Goal: Information Seeking & Learning: Learn about a topic

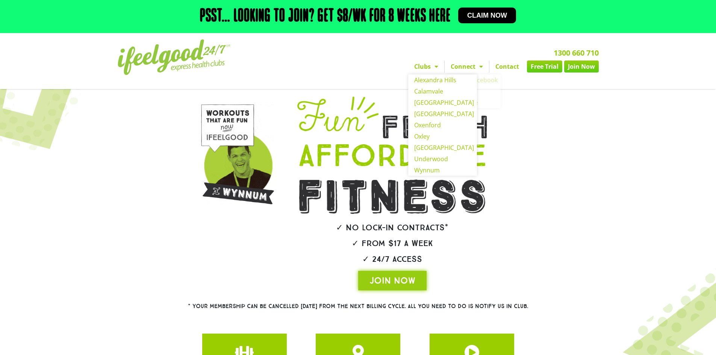
click at [433, 69] on span "Menu" at bounding box center [434, 67] width 8 height 14
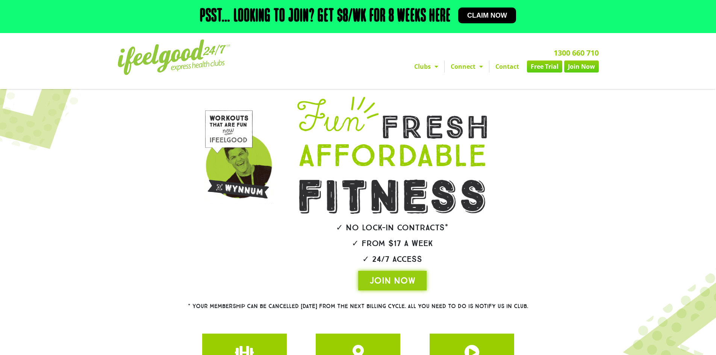
click at [427, 66] on link "Clubs" at bounding box center [426, 66] width 36 height 12
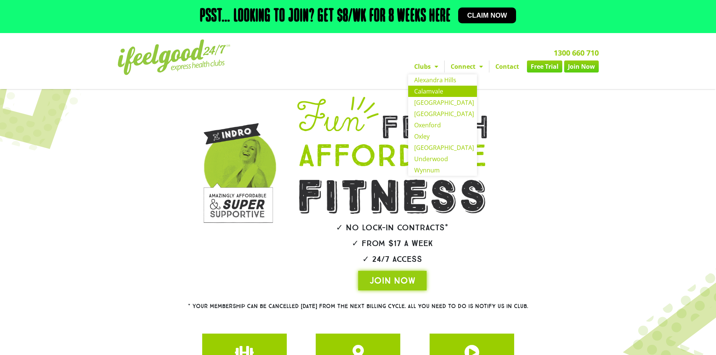
click at [427, 89] on link "Calamvale" at bounding box center [442, 91] width 69 height 11
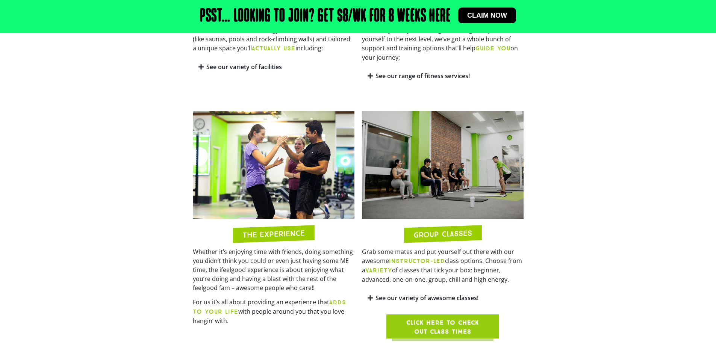
scroll to position [601, 0]
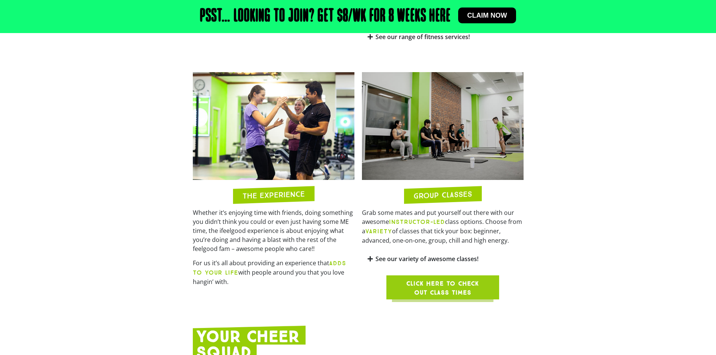
click at [369, 256] on icon at bounding box center [369, 259] width 5 height 6
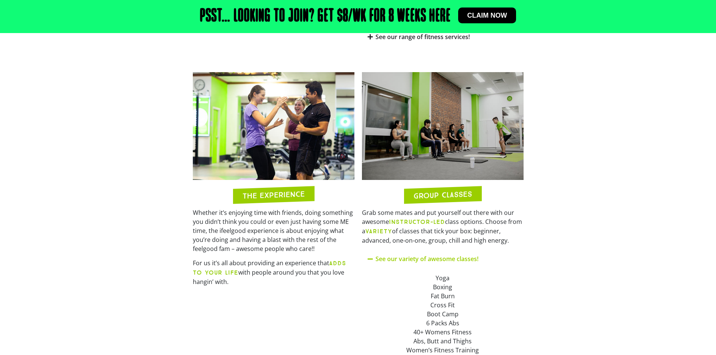
scroll to position [676, 0]
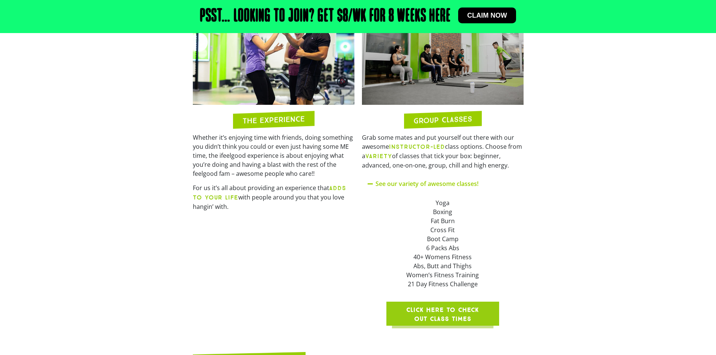
click at [447, 305] on span "Click here to check out class times" at bounding box center [442, 314] width 77 height 18
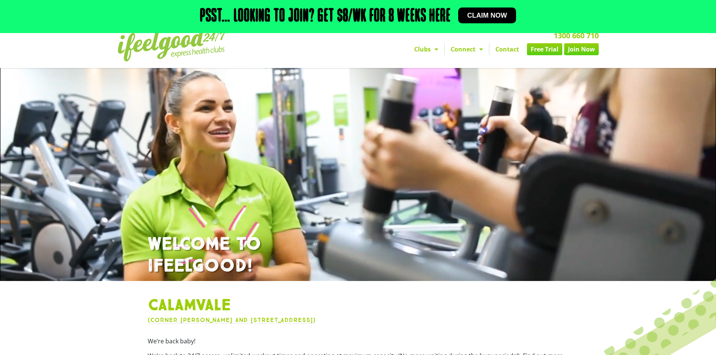
scroll to position [0, 0]
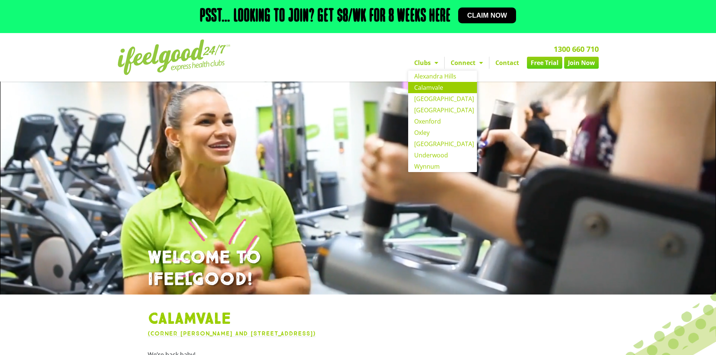
click at [428, 65] on link "Clubs" at bounding box center [426, 63] width 36 height 12
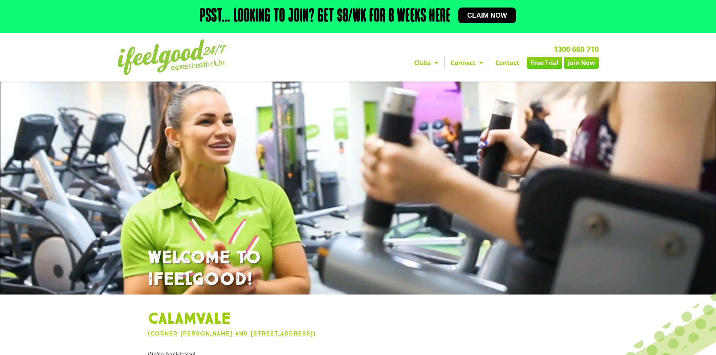
click at [424, 63] on link "Clubs" at bounding box center [426, 63] width 36 height 12
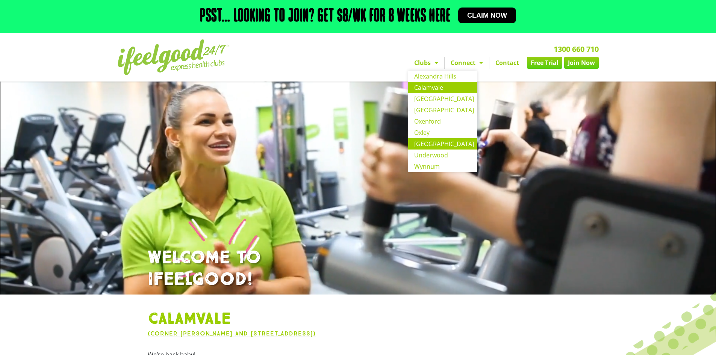
click at [428, 141] on link "[GEOGRAPHIC_DATA]" at bounding box center [442, 143] width 69 height 11
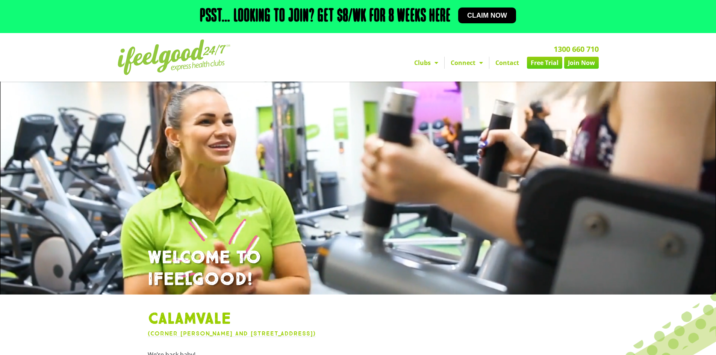
click at [423, 68] on link "Clubs" at bounding box center [426, 63] width 36 height 12
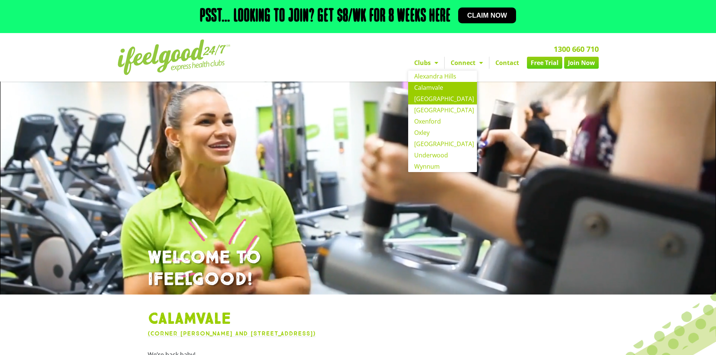
click at [426, 102] on link "[GEOGRAPHIC_DATA]" at bounding box center [442, 98] width 69 height 11
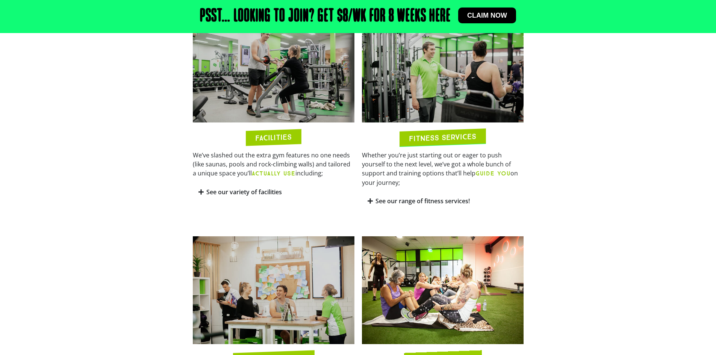
scroll to position [451, 0]
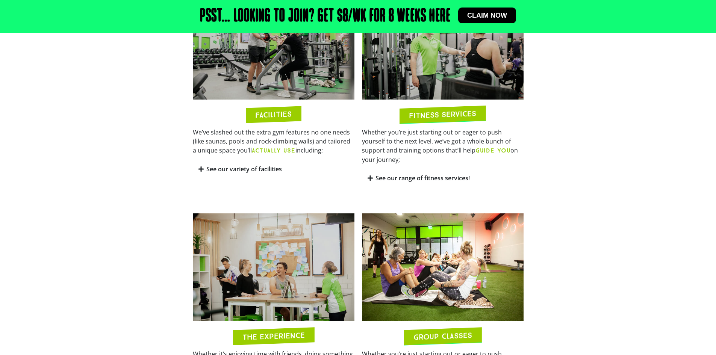
click at [372, 175] on icon at bounding box center [369, 178] width 5 height 6
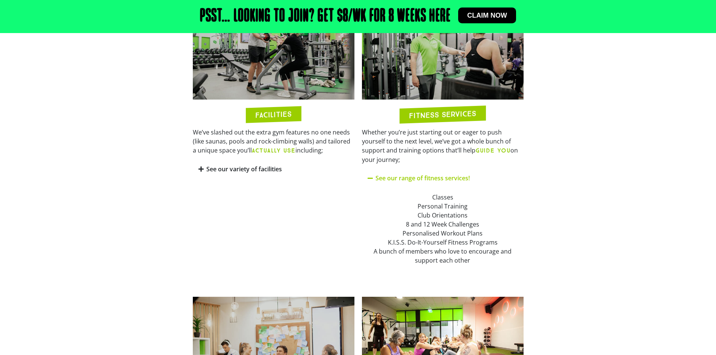
click at [199, 170] on icon at bounding box center [200, 169] width 5 height 6
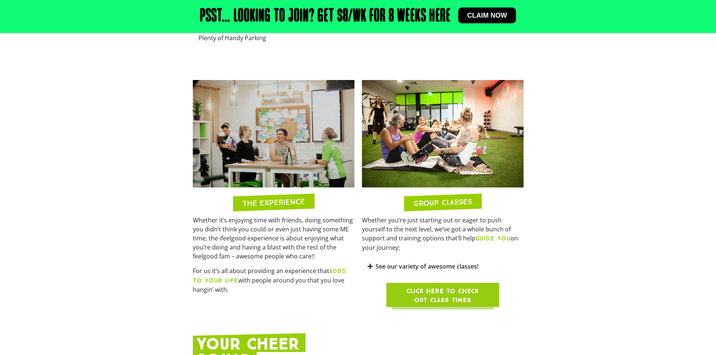
scroll to position [789, 0]
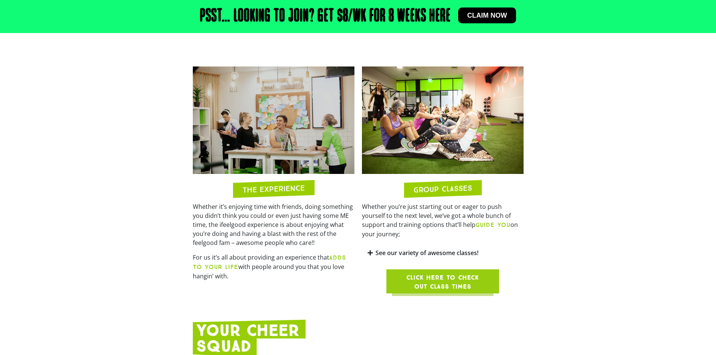
click at [367, 250] on icon at bounding box center [369, 253] width 5 height 6
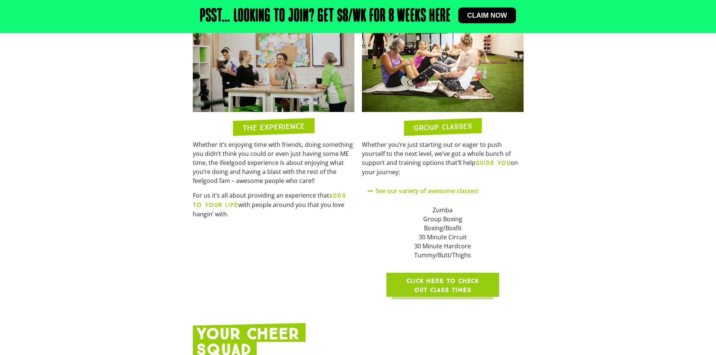
scroll to position [864, 0]
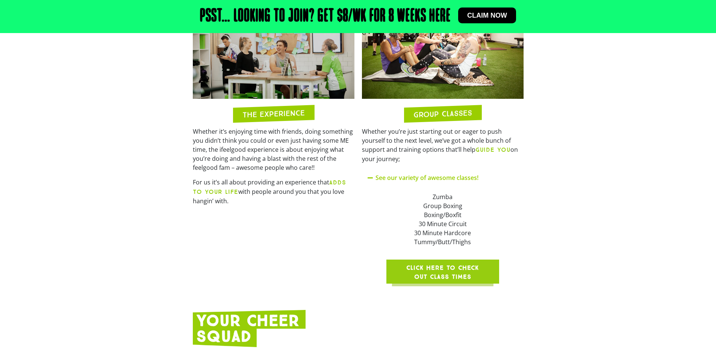
click at [434, 263] on span "Click here to check out class times" at bounding box center [442, 272] width 77 height 18
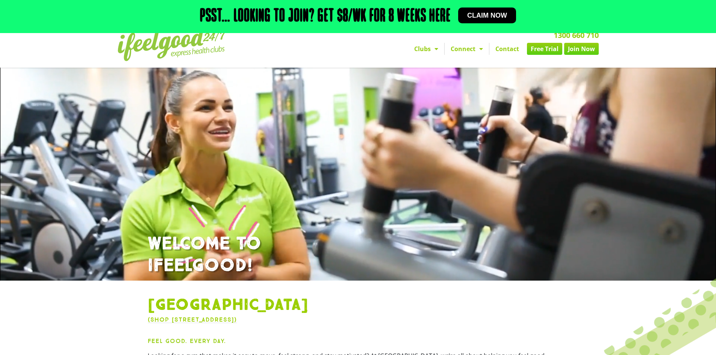
scroll to position [38, 0]
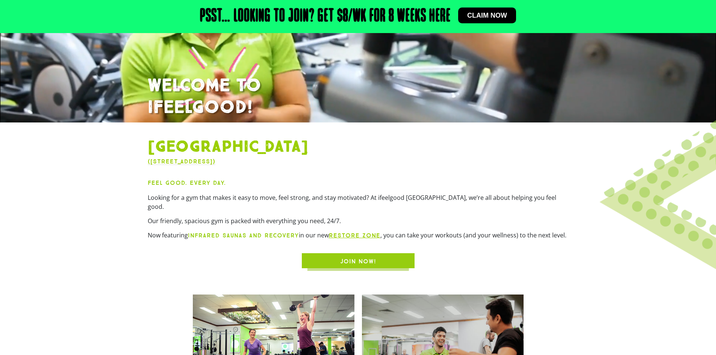
scroll to position [225, 0]
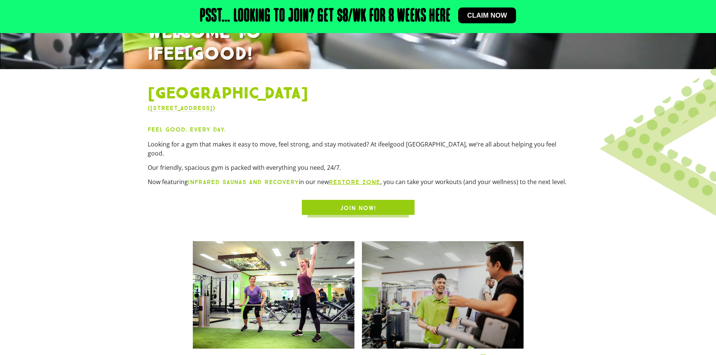
click at [347, 178] on link "RESTORE zone" at bounding box center [354, 181] width 51 height 7
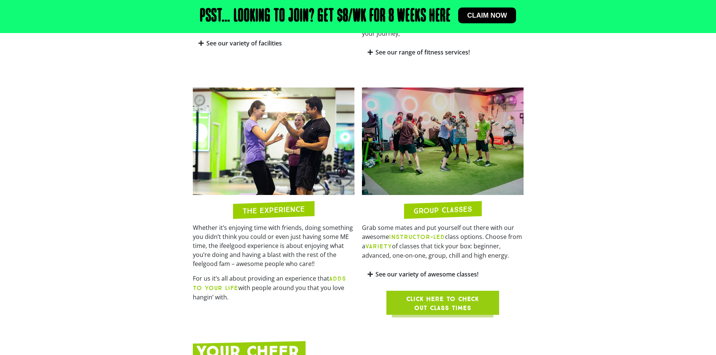
scroll to position [639, 0]
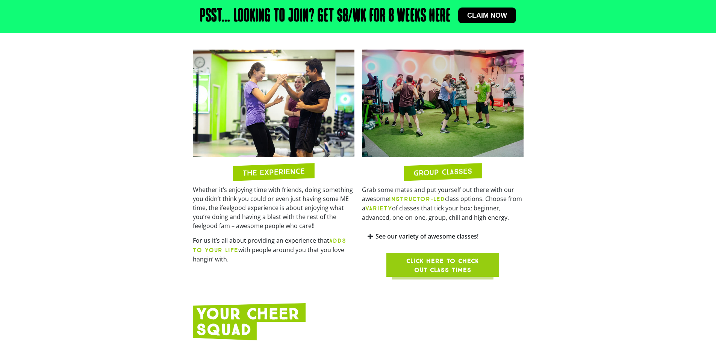
click at [439, 257] on span "Click here to check out class times" at bounding box center [442, 266] width 77 height 18
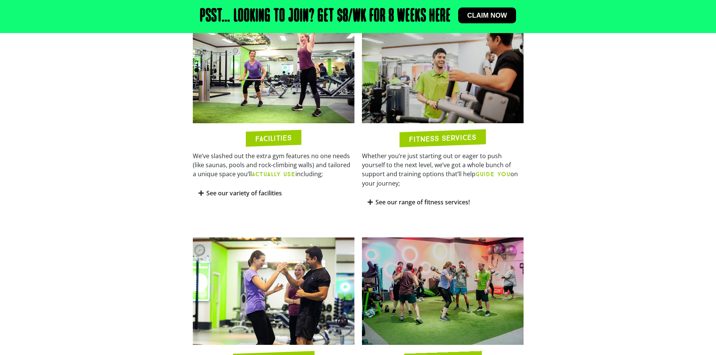
click at [487, 19] on span "Claim now" at bounding box center [487, 15] width 40 height 7
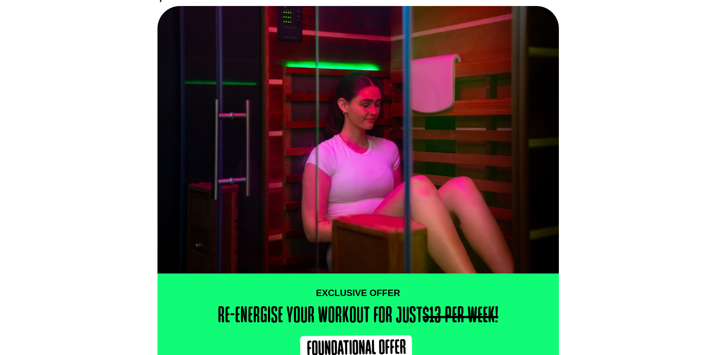
scroll to position [38, 0]
